Goal: Information Seeking & Learning: Learn about a topic

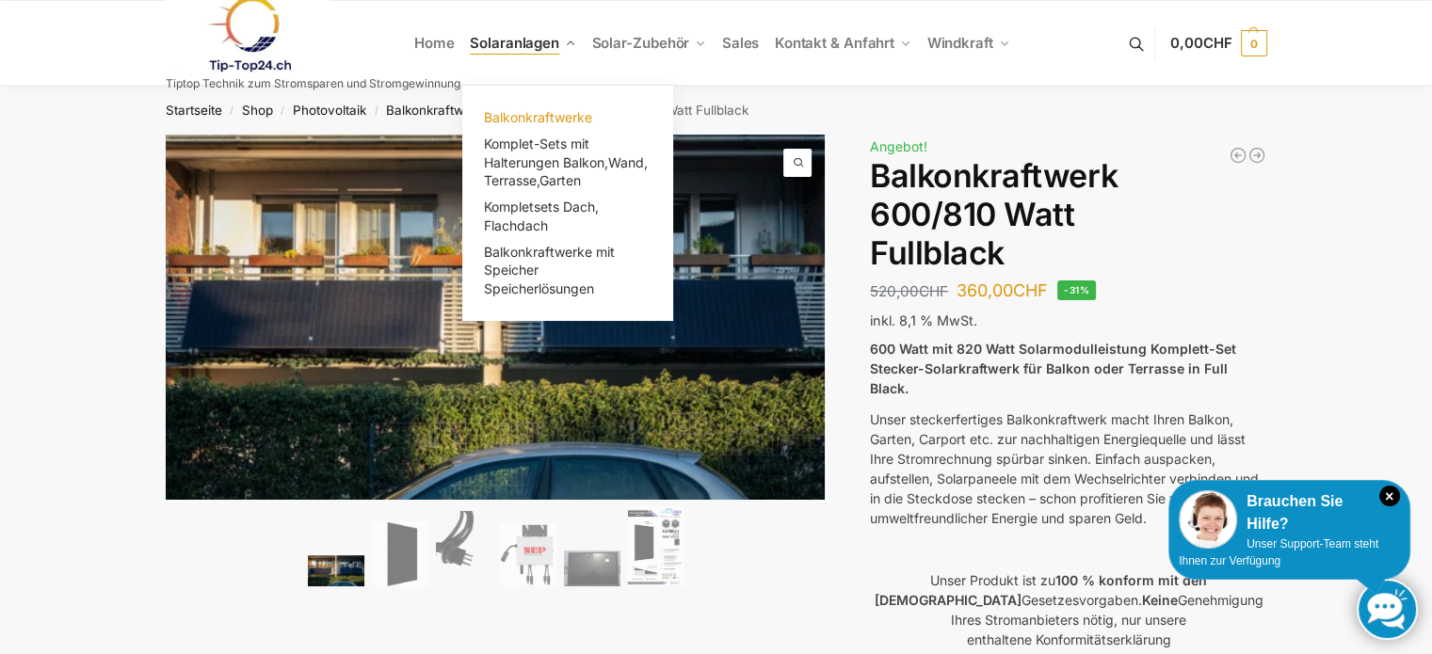
click at [532, 110] on span "Balkonkraftwerke" at bounding box center [538, 117] width 108 height 16
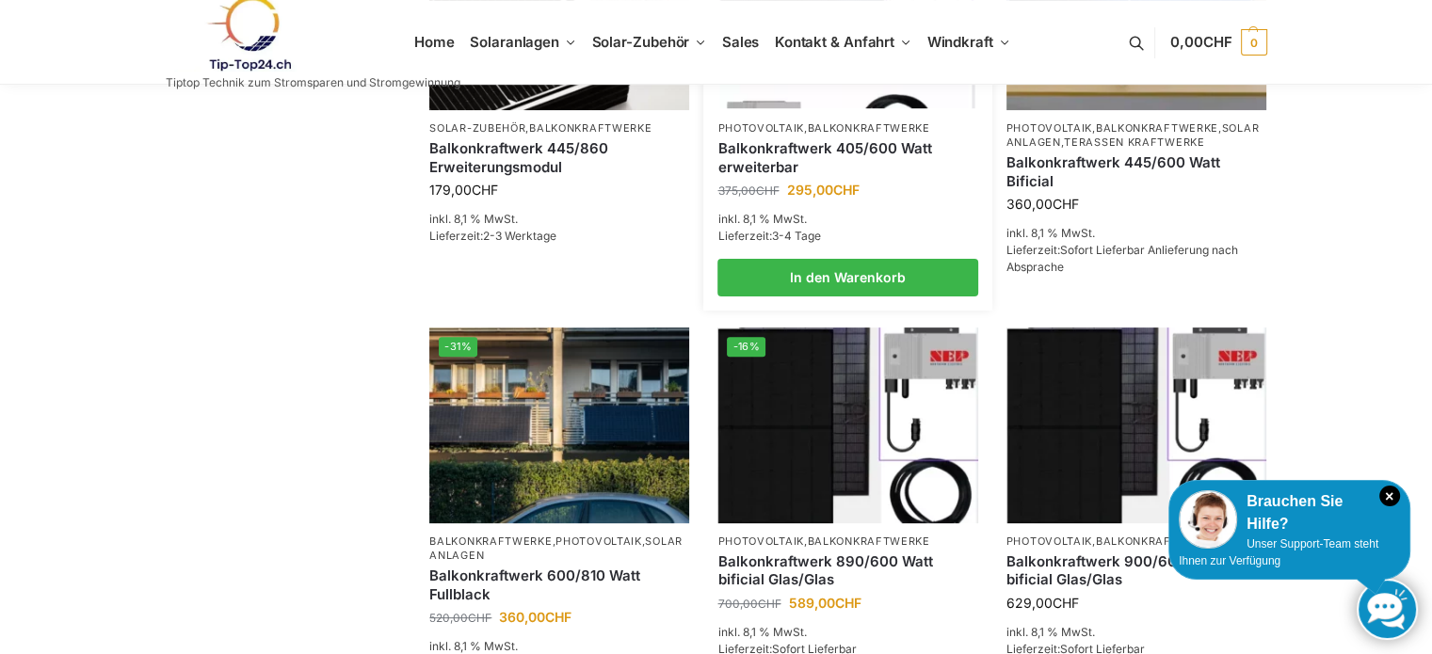
scroll to position [847, 0]
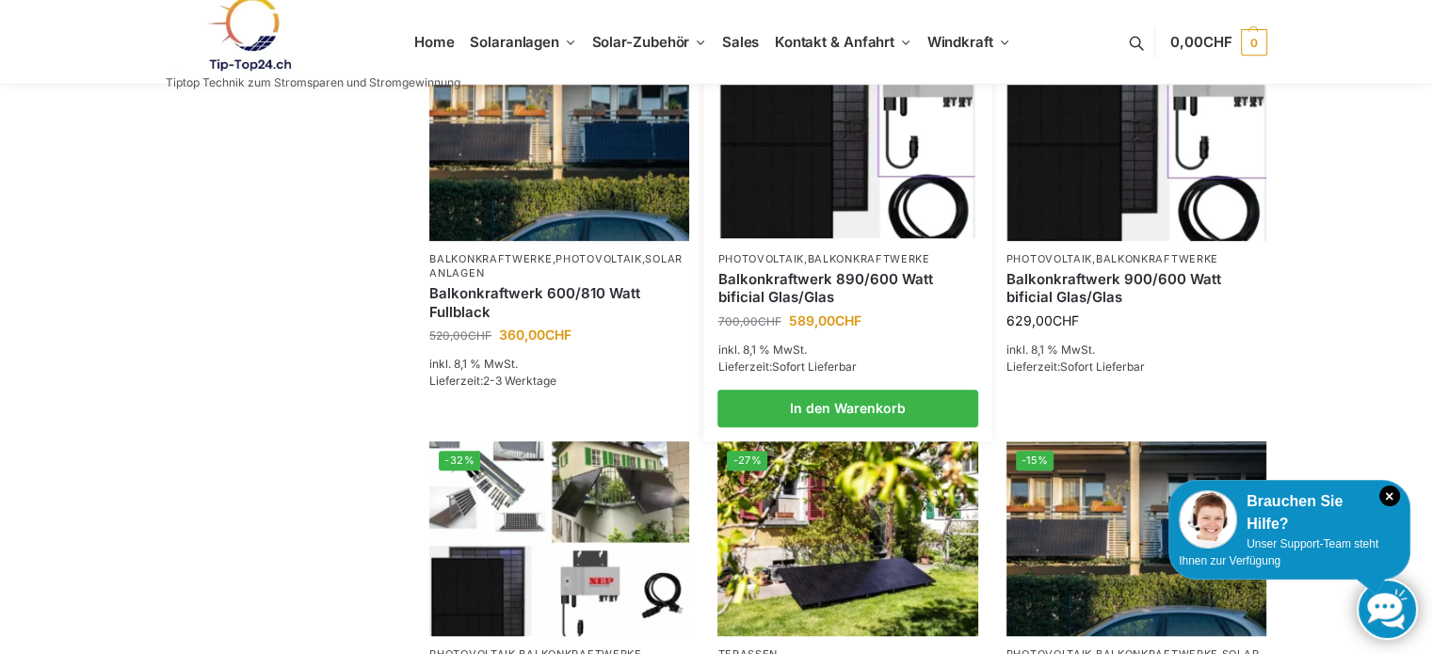
click at [740, 304] on link "Balkonkraftwerk 890/600 Watt bificial Glas/Glas" at bounding box center [847, 288] width 260 height 37
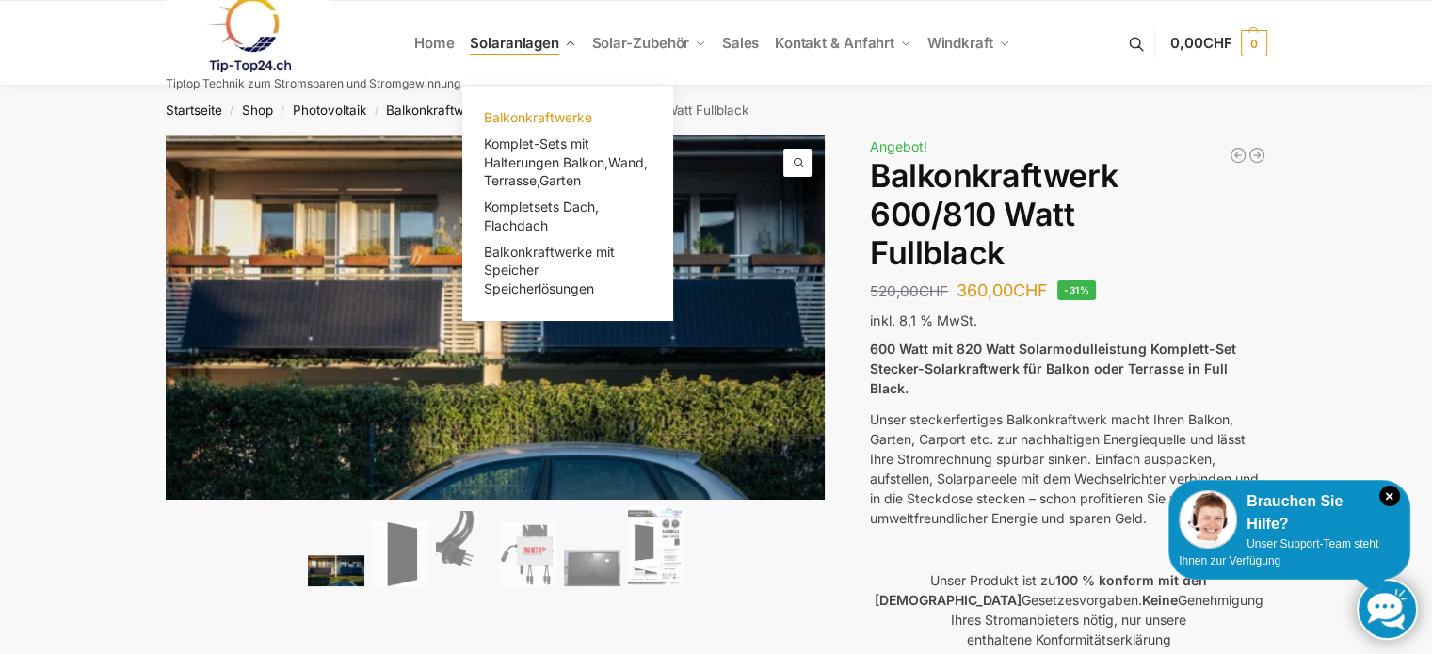
click at [554, 113] on span "Balkonkraftwerke" at bounding box center [538, 117] width 108 height 16
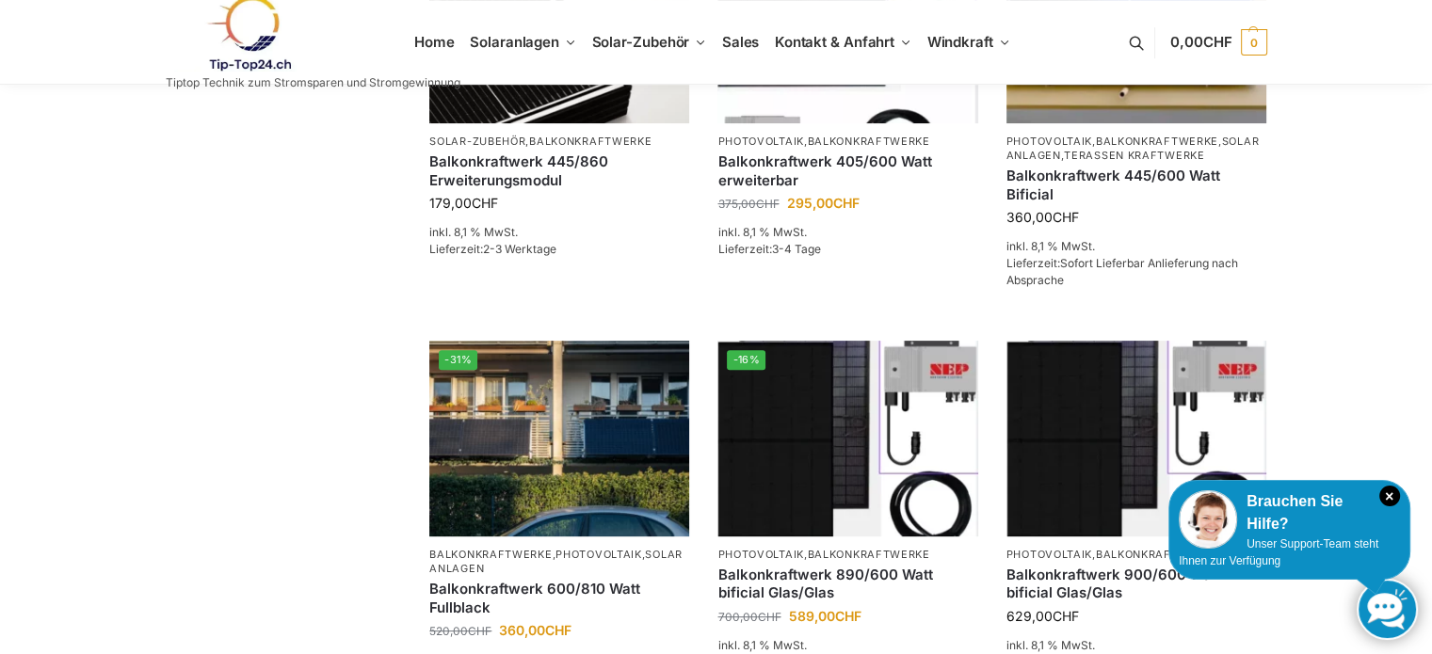
scroll to position [753, 0]
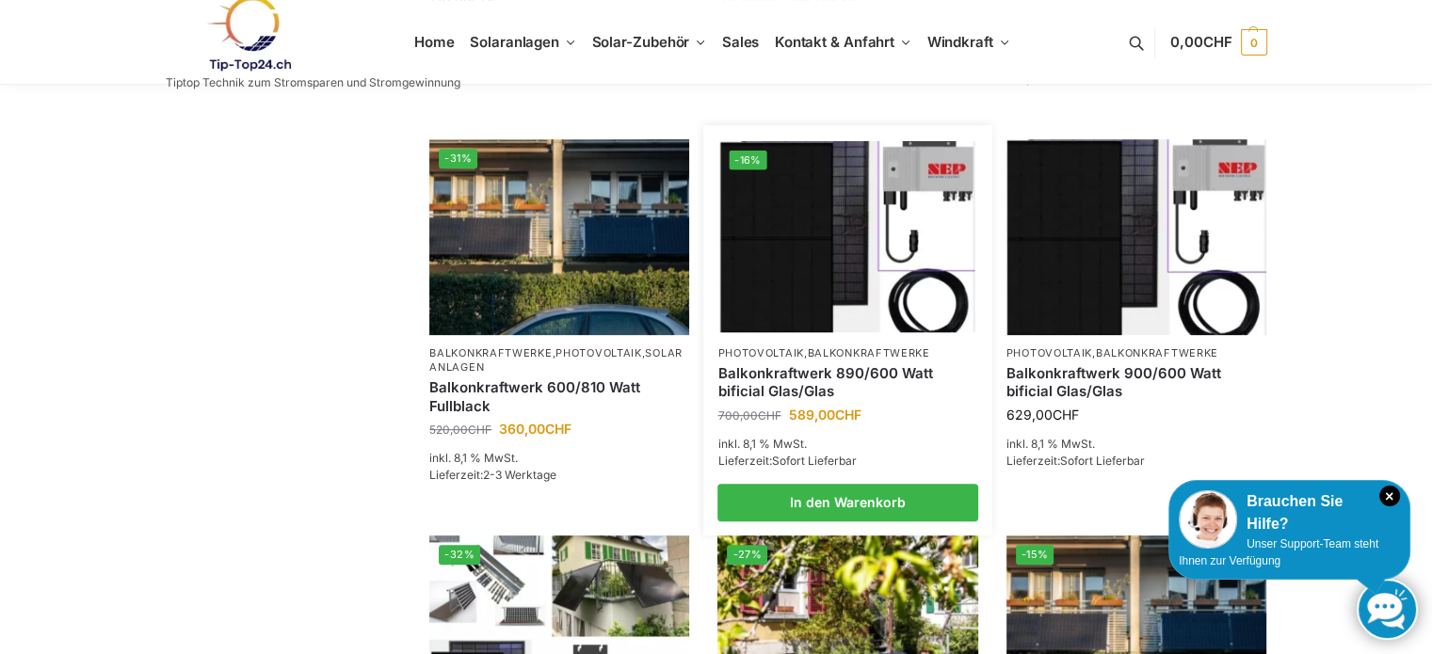
click at [916, 304] on img at bounding box center [847, 236] width 255 height 191
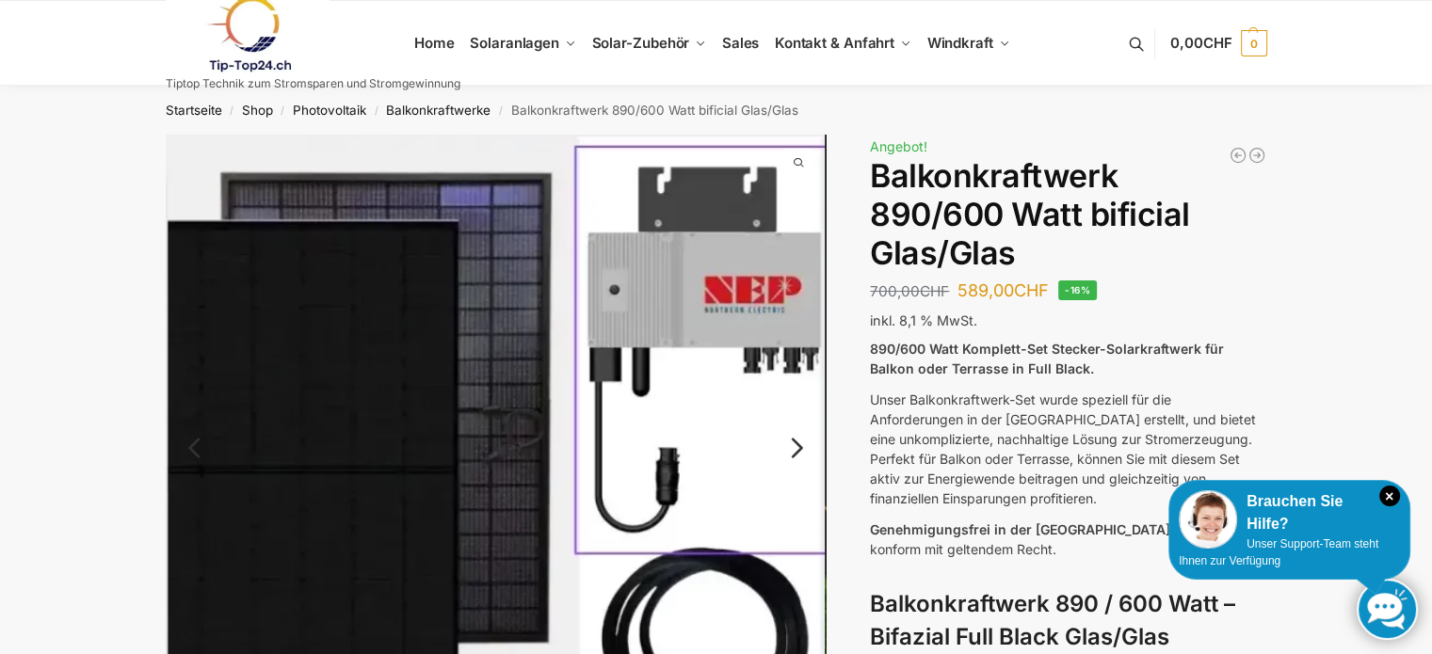
click at [737, 310] on img at bounding box center [496, 466] width 661 height 662
